Goal: Task Accomplishment & Management: Manage account settings

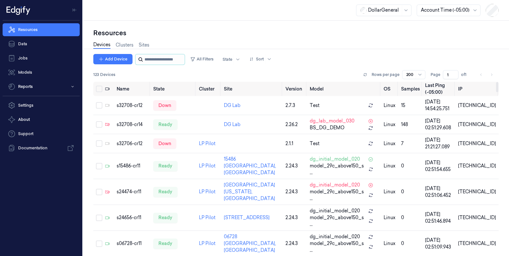
click at [173, 56] on input "string" at bounding box center [163, 59] width 39 height 10
paste input "**********"
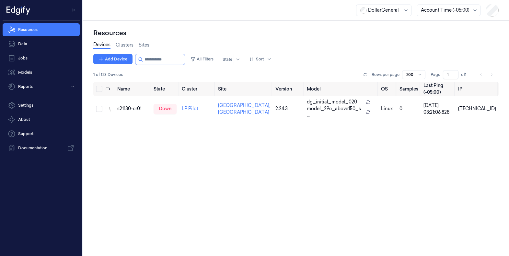
drag, startPoint x: 166, startPoint y: 60, endPoint x: 2, endPoint y: 50, distance: 164.7
click at [0, 51] on div "Resources Data Jobs Models Reports Settings About Support Documentation DollarG…" at bounding box center [254, 128] width 509 height 256
paste input "**********"
type input "**********"
click at [136, 109] on div "s10621-cr01" at bounding box center [131, 109] width 32 height 7
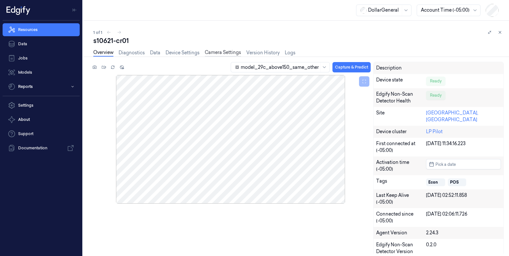
click at [232, 52] on link "Camera Settings" at bounding box center [223, 52] width 36 height 7
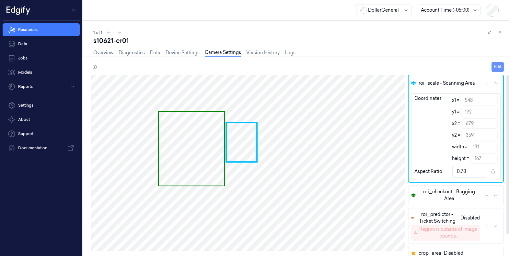
click at [494, 66] on button "Edit" at bounding box center [497, 67] width 12 height 10
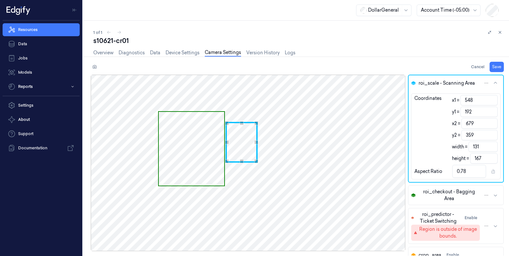
type input "358"
type input "166"
type input "0.79"
type input "357"
type input "165"
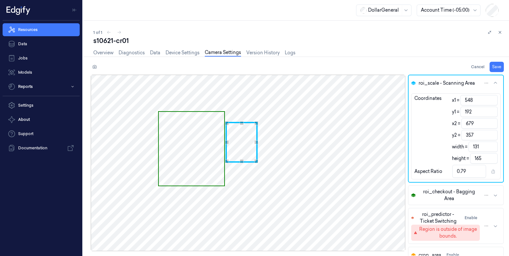
type input "356"
type input "164"
type input "0.8"
type input "355"
type input "163"
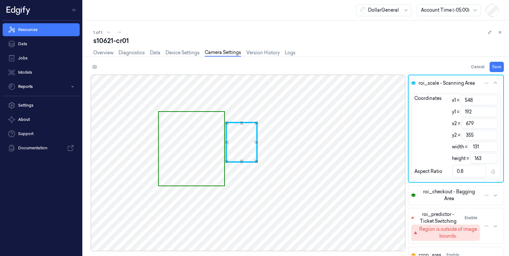
type input "354"
type input "162"
type input "0.81"
type input "352"
type input "160"
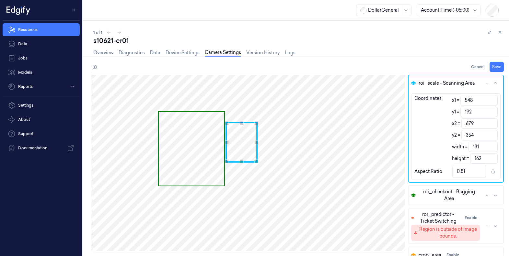
type input "0.82"
type input "351"
type input "159"
type input "350"
type input "158"
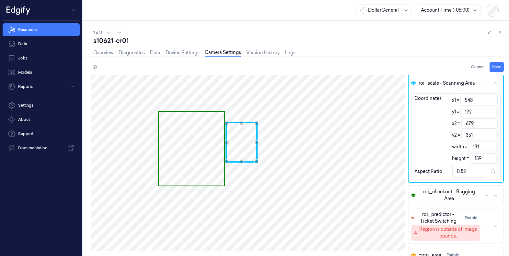
type input "0.83"
type input "349"
type input "157"
type input "348"
type input "156"
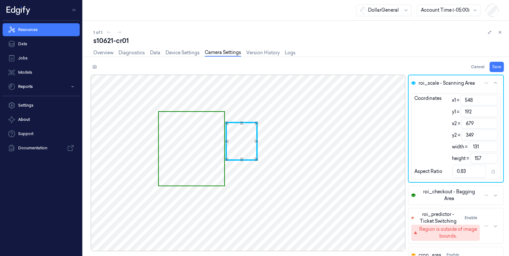
type input "0.84"
type input "347"
type input "155"
type input "0.85"
type input "346"
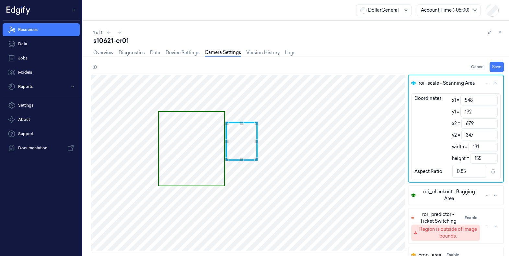
type input "154"
type input "345"
type input "153"
type input "0.86"
type input "344"
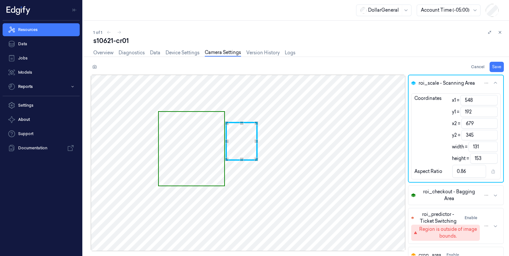
type input "152"
type input "343"
type input "151"
type input "0.87"
type input "342"
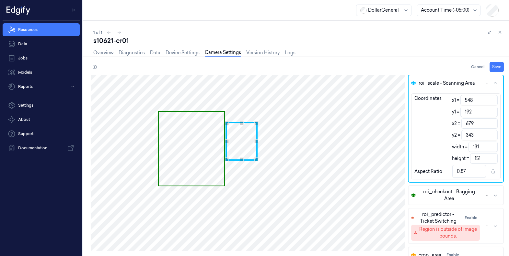
type input "150"
type input "341"
type input "149"
type input "0.88"
type input "340"
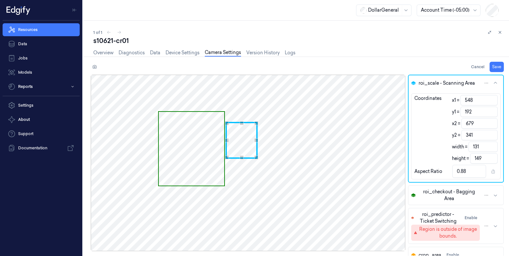
type input "148"
type input "0.89"
click at [242, 156] on div "Use the up and down arrow keys to move the south drag handle to change the crop…" at bounding box center [242, 157] width 4 height 4
type input "678"
type input "130"
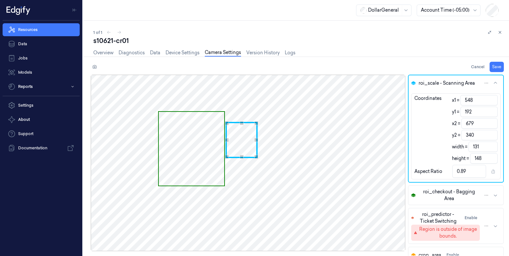
type input "0.88"
type input "677"
type input "129"
type input "0.87"
type input "676"
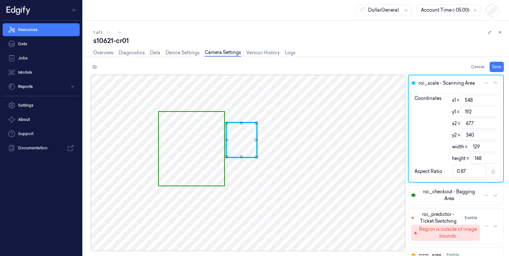
type input "128"
type input "0.86"
type input "675"
type input "127"
click at [256, 139] on div "Use the up and down arrow keys to move the east drag handle to change the crop …" at bounding box center [255, 140] width 4 height 4
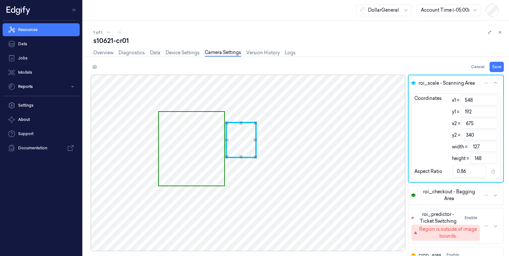
type input "549"
type input "126"
type input "0.85"
type input "550"
type input "125"
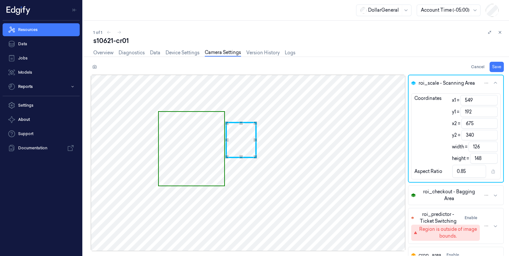
type input "0.84"
type input "552"
type input "123"
type input "0.83"
type input "554"
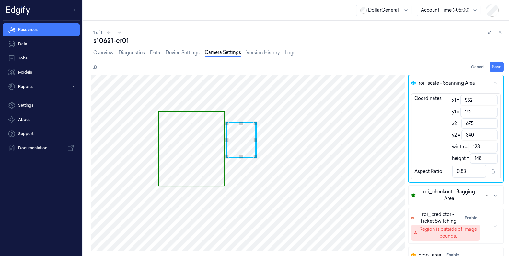
type input "121"
type input "0.82"
type input "556"
type input "119"
type input "0.8"
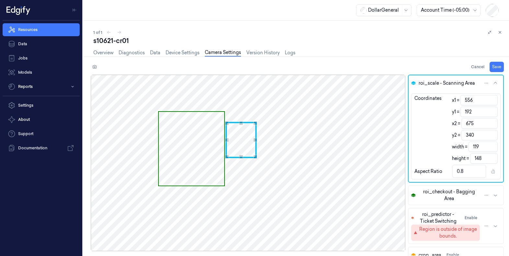
type input "558"
type input "117"
type input "0.79"
type input "560"
type input "115"
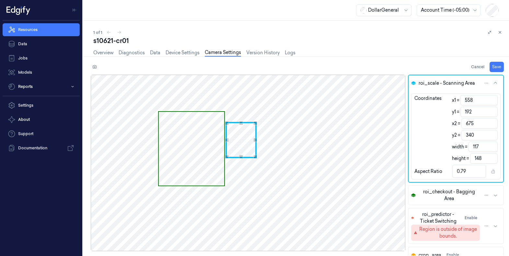
type input "0.78"
type input "562"
type input "113"
type input "0.76"
type input "564"
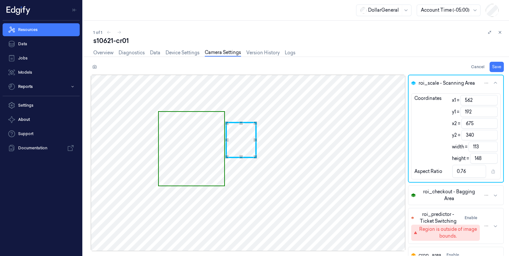
type input "111"
type input "0.75"
type input "566"
type input "109"
type input "0.74"
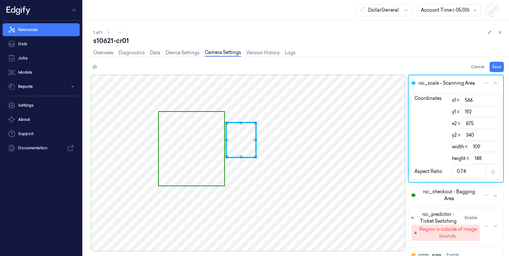
type input "567"
type input "108"
type input "0.73"
type input "568"
type input "107"
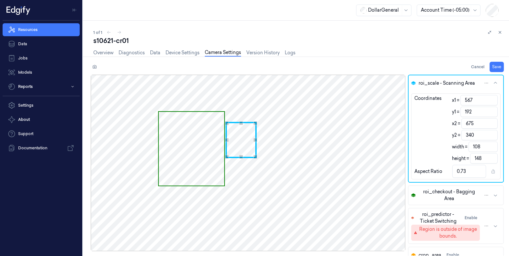
type input "0.72"
type input "569"
type input "106"
type input "570"
type input "105"
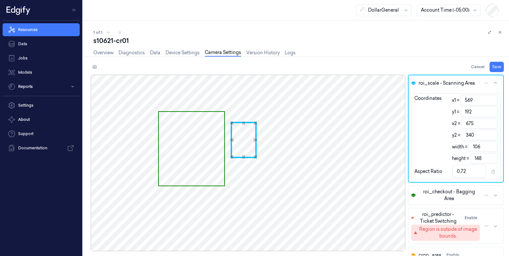
type input "0.71"
type input "571"
type input "104"
type input "0.7"
type input "570"
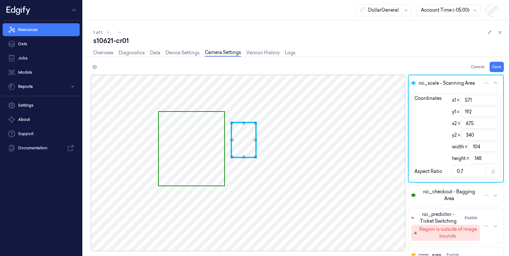
type input "105"
type input "0.71"
type input "569"
type input "106"
type input "0.72"
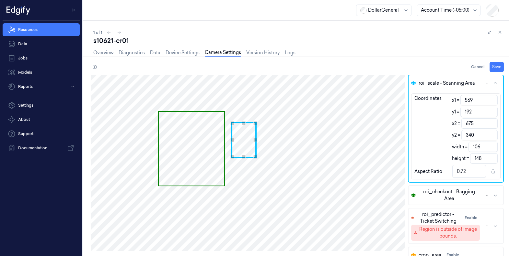
type input "568"
type input "107"
type input "567"
type input "108"
type input "0.73"
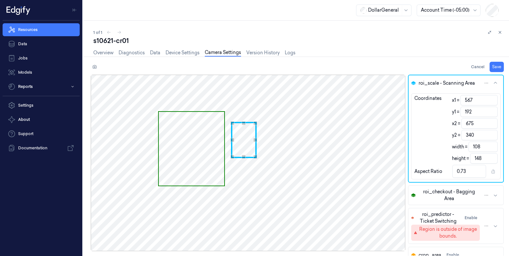
type input "566"
type input "109"
type input "0.74"
type input "565"
type input "110"
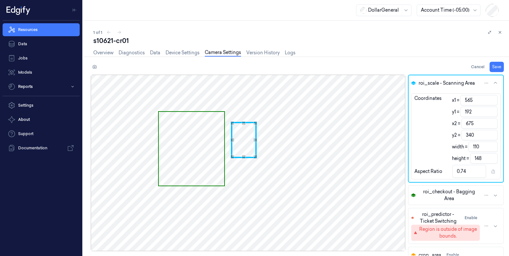
type input "564"
type input "111"
type input "0.75"
type input "563"
type input "112"
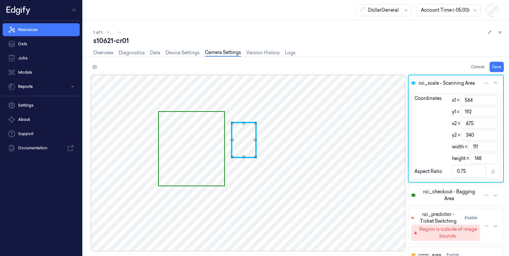
type input "0.76"
type input "562"
type input "113"
type input "561"
type input "114"
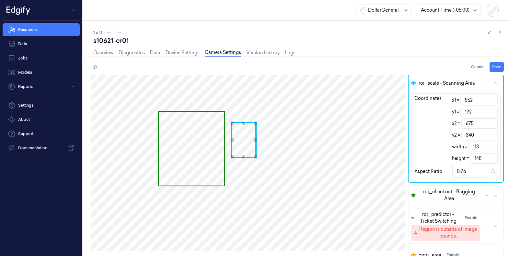
type input "0.77"
type input "560"
type input "115"
type input "0.78"
type input "559"
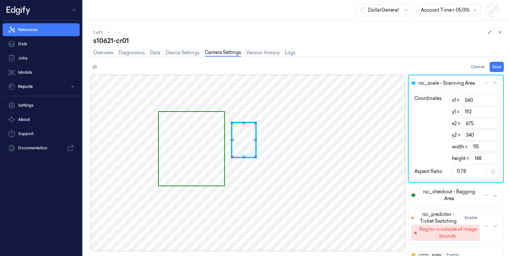
type input "116"
type input "558"
type input "117"
type input "0.79"
type input "557"
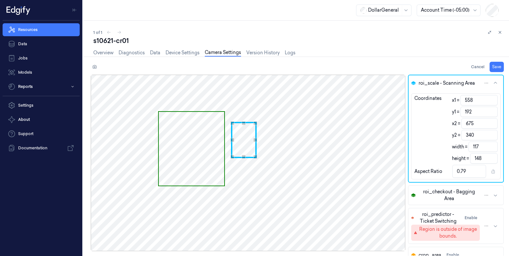
type input "118"
type input "0.8"
type input "556"
type input "119"
type input "555"
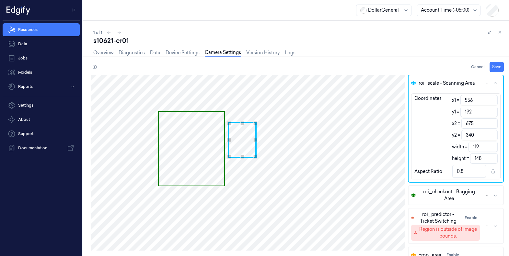
type input "120"
type input "0.81"
type input "554"
type input "121"
type input "0.82"
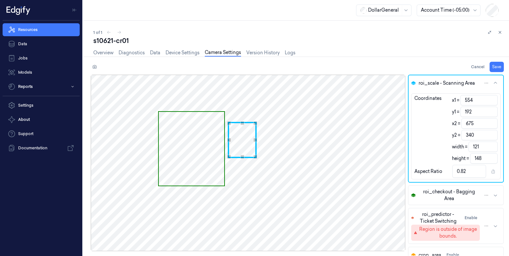
type input "553"
type input "122"
type input "552"
type input "123"
type input "0.83"
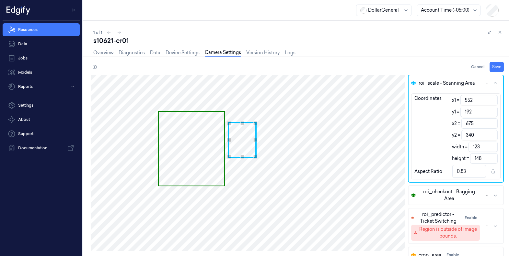
type input "551"
type input "124"
type input "0.84"
type input "550"
type input "125"
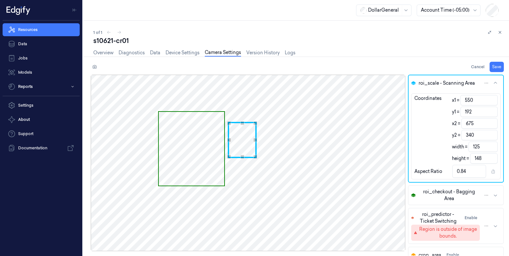
type input "549"
type input "126"
type input "0.85"
type input "548"
type input "127"
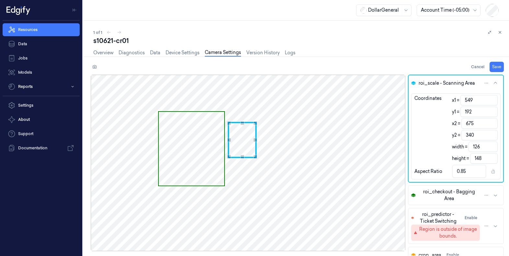
type input "0.86"
type input "547"
type input "128"
type input "546"
type input "129"
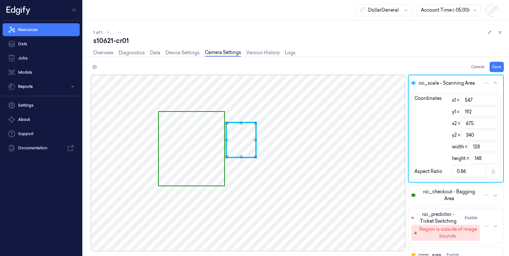
type input "0.87"
type input "545"
type input "130"
type input "0.88"
type input "544"
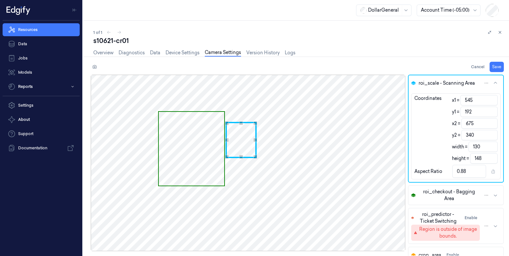
type input "131"
type input "0.89"
type input "543"
type input "132"
type input "544"
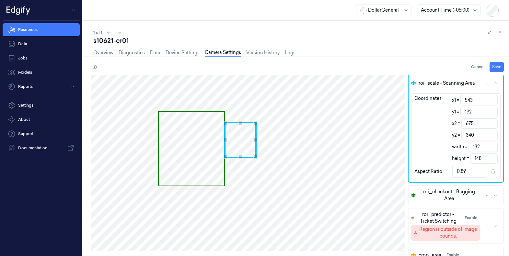
type input "131"
type input "545"
type input "130"
type input "0.88"
type input "546"
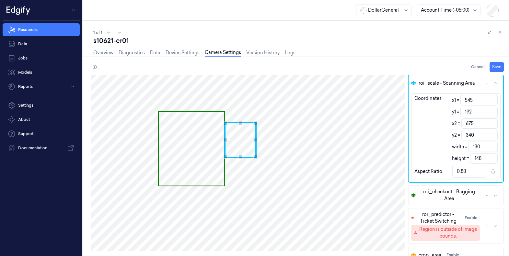
type input "129"
type input "0.87"
type input "547"
type input "128"
type input "0.86"
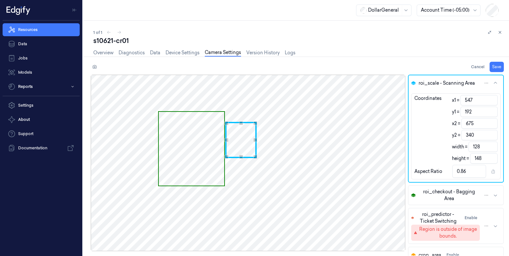
click at [226, 141] on div "Use the up and down arrow keys to move the west drag handle to change the crop …" at bounding box center [226, 140] width 4 height 4
click at [203, 119] on span "Use the arrow keys to move the crop selection area" at bounding box center [191, 149] width 65 height 74
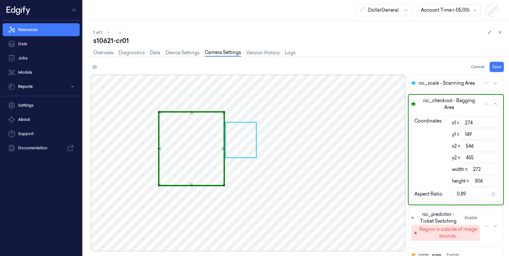
type input "148"
type input "307"
type input "147"
type input "308"
type input "0.88"
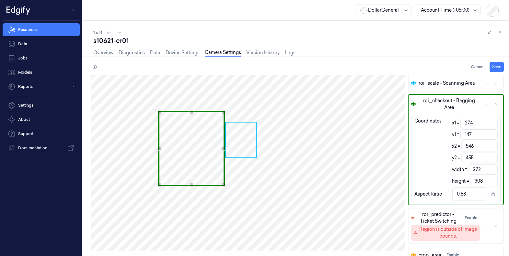
type input "146"
type input "309"
type input "145"
type input "310"
type input "144"
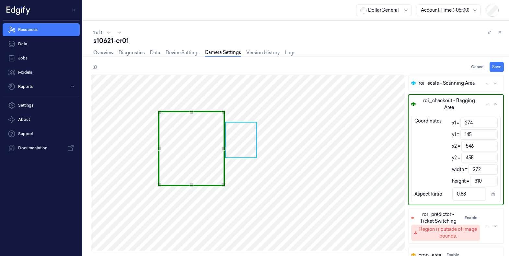
type input "311"
click at [197, 109] on div "Use the arrow keys to move the crop selection area" at bounding box center [191, 110] width 64 height 2
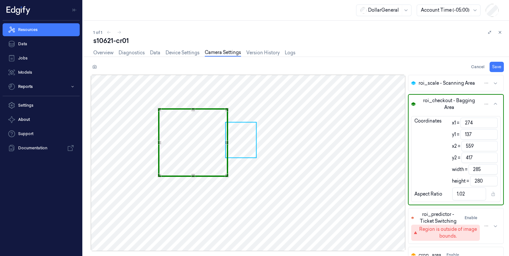
click at [227, 176] on div "Use the arrow keys to move the south east drag handle to change the crop select…" at bounding box center [227, 176] width 4 height 4
click at [162, 143] on div "Use the up and down arrow keys to move the west drag handle to change the crop …" at bounding box center [163, 143] width 4 height 4
click at [227, 143] on div "Use the up and down arrow keys to move the east drag handle to change the crop …" at bounding box center [226, 143] width 4 height 4
click at [161, 142] on div "Use the up and down arrow keys to move the west drag handle to change the crop …" at bounding box center [162, 143] width 4 height 4
click at [499, 66] on button "Save" at bounding box center [496, 67] width 14 height 10
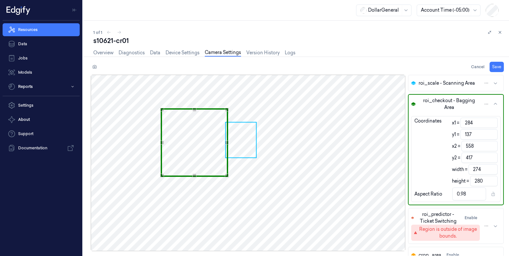
click at [433, 45] on div "Overview Diagnostics Data Device Settings Camera Settings Version History Logs" at bounding box center [298, 53] width 410 height 17
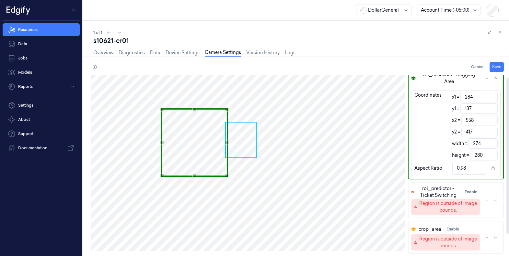
scroll to position [28, 0]
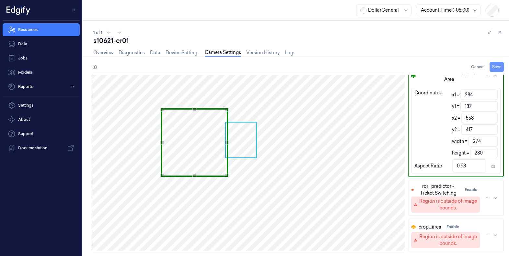
click at [496, 68] on button "Save" at bounding box center [496, 67] width 14 height 10
click at [372, 45] on div "s10621-cr01" at bounding box center [298, 40] width 410 height 9
click at [29, 45] on link "Data" at bounding box center [41, 44] width 77 height 13
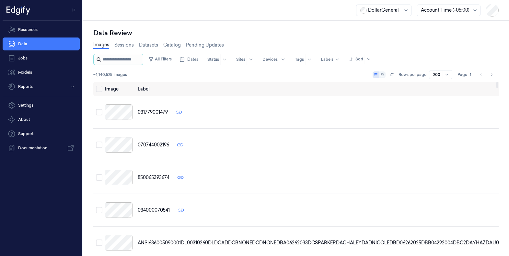
click at [121, 56] on input "string" at bounding box center [122, 59] width 39 height 10
paste input "**********"
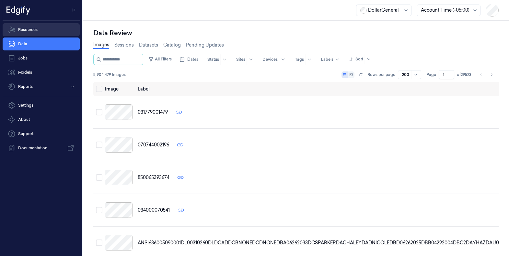
click at [25, 28] on link "Resources" at bounding box center [41, 29] width 77 height 13
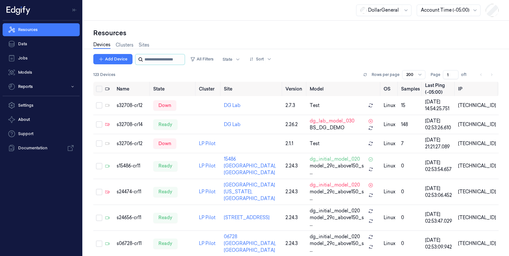
click at [155, 59] on input "string" at bounding box center [163, 59] width 39 height 10
paste input "**********"
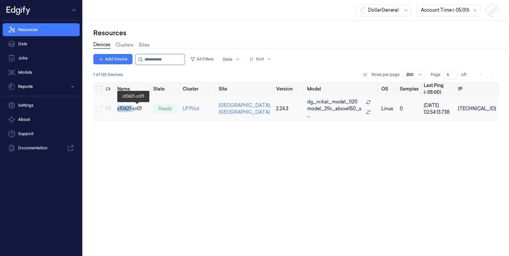
click at [134, 106] on div "s10621-cr01" at bounding box center [132, 109] width 31 height 7
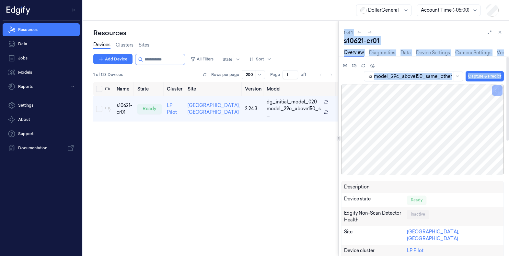
click at [338, 139] on div "Resources Devices Clusters Sites Add Device All Filters State Sort 1 of 123 Dev…" at bounding box center [296, 139] width 426 height 236
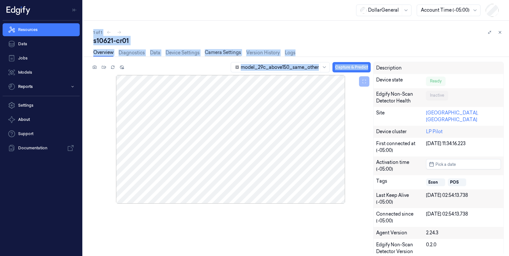
click at [223, 51] on link "Camera Settings" at bounding box center [223, 52] width 36 height 7
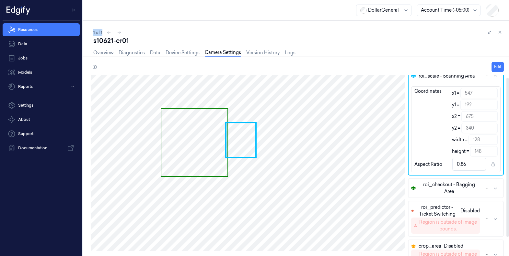
scroll to position [25, 0]
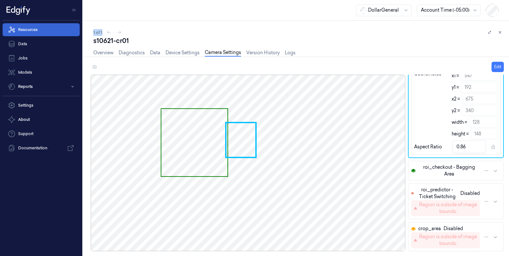
drag, startPoint x: 39, startPoint y: 27, endPoint x: 55, endPoint y: 29, distance: 16.0
click at [39, 27] on link "Resources" at bounding box center [41, 29] width 77 height 13
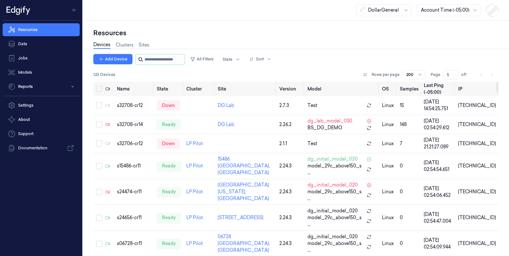
click at [157, 63] on input "string" at bounding box center [163, 59] width 39 height 10
paste input "**********"
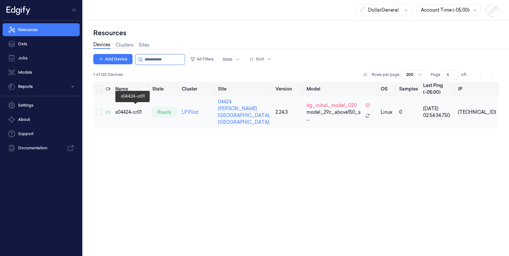
click at [125, 112] on div "s04424-cr01" at bounding box center [131, 112] width 32 height 7
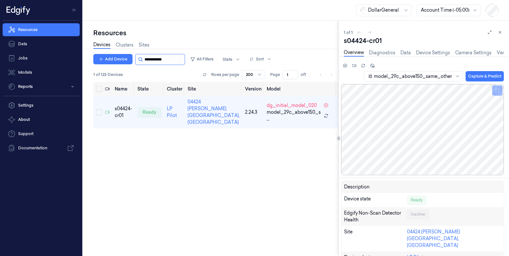
click at [162, 59] on input "string" at bounding box center [163, 59] width 39 height 10
drag, startPoint x: 172, startPoint y: 60, endPoint x: 27, endPoint y: 41, distance: 146.3
click at [27, 42] on div "Resources Data Jobs Models Reports Settings About Support Documentation DollarG…" at bounding box center [254, 128] width 509 height 256
paste input "**********"
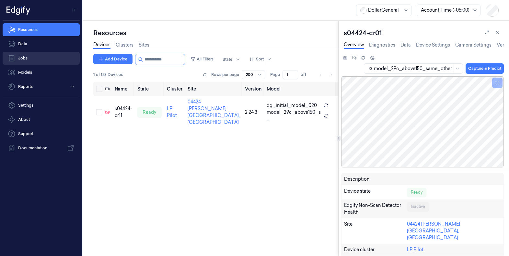
drag, startPoint x: 174, startPoint y: 61, endPoint x: 43, endPoint y: 53, distance: 131.3
click at [30, 55] on div "Resources Data Jobs Models Reports Settings About Support Documentation DollarG…" at bounding box center [254, 128] width 509 height 256
paste input "**********"
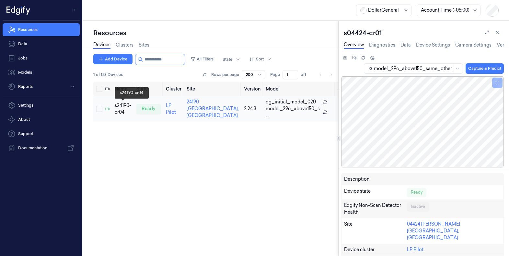
click at [125, 108] on div "s24190-cr04" at bounding box center [123, 109] width 17 height 14
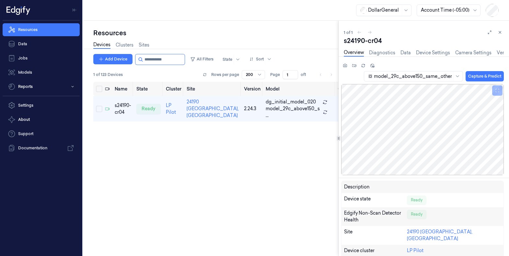
drag, startPoint x: 178, startPoint y: 60, endPoint x: 85, endPoint y: 58, distance: 93.2
click at [0, 46] on div "Resources Data Jobs Models Reports Settings About Support Documentation DollarG…" at bounding box center [254, 128] width 509 height 256
paste input "**********"
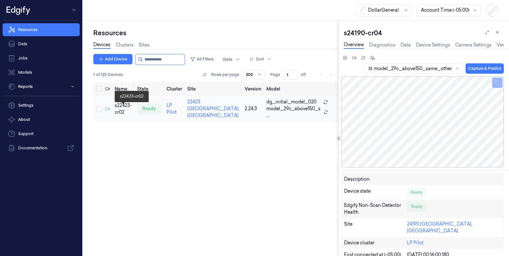
click at [125, 111] on div "s22423-cr02" at bounding box center [123, 109] width 17 height 14
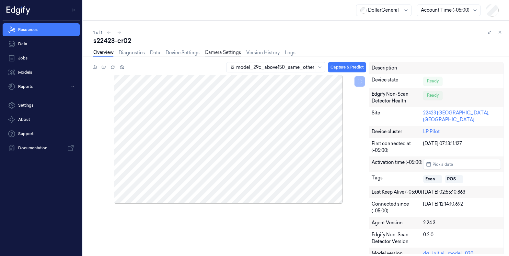
click at [221, 51] on link "Camera Settings" at bounding box center [223, 52] width 36 height 7
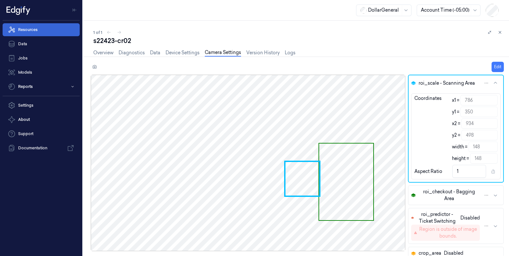
click at [23, 28] on link "Resources" at bounding box center [41, 29] width 77 height 13
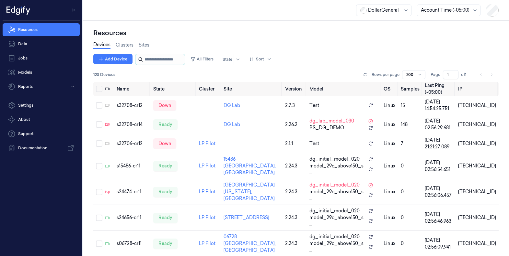
click at [159, 63] on input "string" at bounding box center [163, 59] width 39 height 10
paste input "**********"
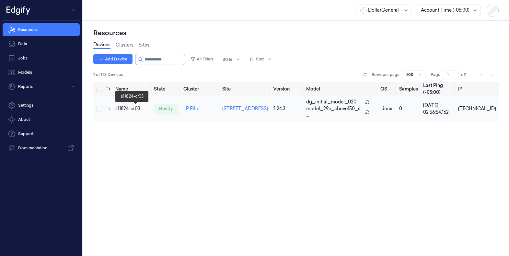
click at [118, 106] on div "s11824-cr03" at bounding box center [131, 109] width 33 height 7
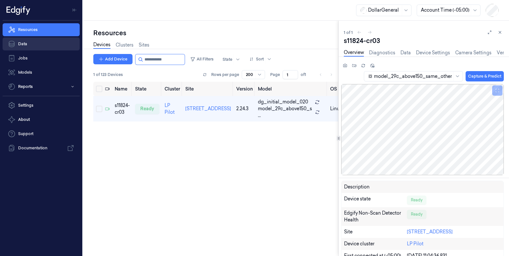
drag, startPoint x: 165, startPoint y: 61, endPoint x: 17, endPoint y: 46, distance: 149.4
click at [17, 46] on div "Resources Data Jobs Models Reports Settings About Support Documentation DollarG…" at bounding box center [254, 128] width 509 height 256
paste input "**********"
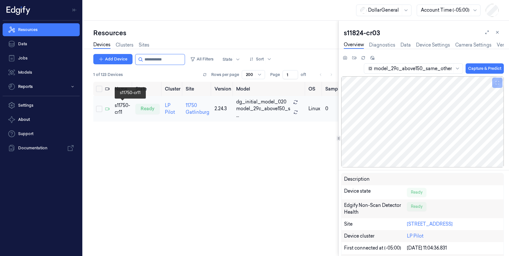
click at [122, 110] on div "s11750-cr11" at bounding box center [123, 109] width 16 height 14
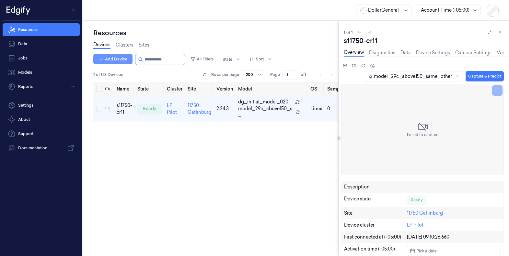
drag, startPoint x: 168, startPoint y: 61, endPoint x: 117, endPoint y: 57, distance: 51.3
click at [118, 58] on div "Add Device All Filters State Sort" at bounding box center [183, 59] width 181 height 11
paste input "**********"
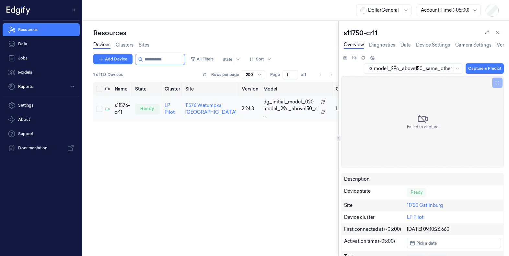
click at [118, 108] on div "s11576-cr11" at bounding box center [122, 109] width 15 height 14
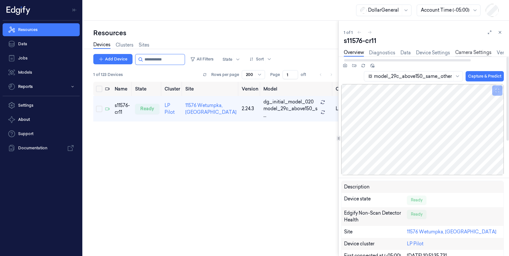
click at [466, 55] on link "Camera Settings" at bounding box center [473, 52] width 36 height 7
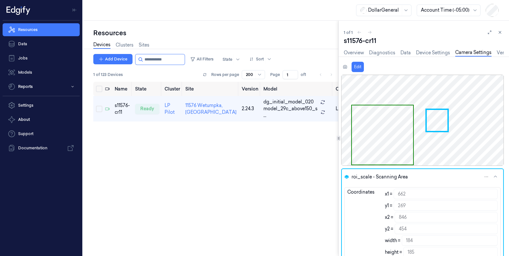
drag, startPoint x: 158, startPoint y: 59, endPoint x: 0, endPoint y: 46, distance: 158.2
click at [0, 46] on div "Resources Data Jobs Models Reports Settings About Support Documentation DollarG…" at bounding box center [254, 128] width 509 height 256
paste input "**********"
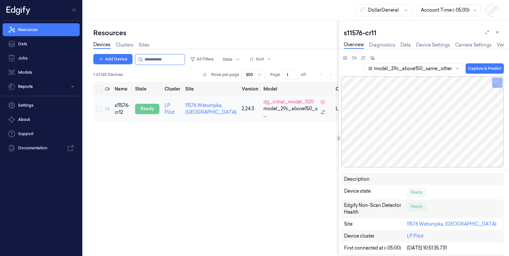
click at [148, 110] on div "ready" at bounding box center [147, 109] width 24 height 10
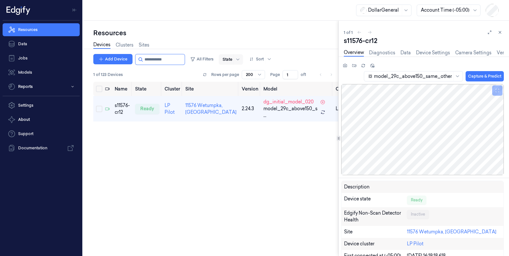
drag, startPoint x: 172, startPoint y: 56, endPoint x: 231, endPoint y: 64, distance: 59.5
click at [231, 64] on div "Add Device All Filters State Sort" at bounding box center [183, 59] width 181 height 11
paste input "**********"
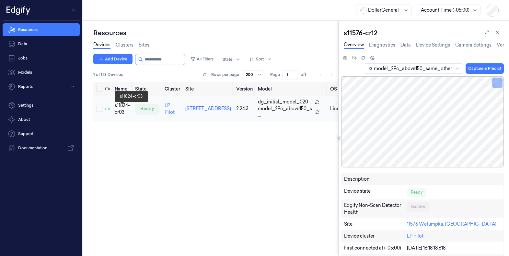
click at [128, 111] on div "s11824-cr03" at bounding box center [122, 109] width 15 height 14
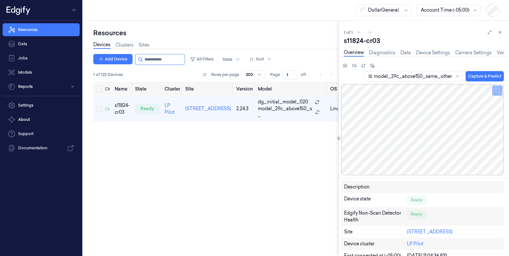
drag, startPoint x: 167, startPoint y: 59, endPoint x: 203, endPoint y: 50, distance: 37.1
click at [50, 52] on div "Resources Data Jobs Models Reports Settings About Support Documentation DollarG…" at bounding box center [254, 128] width 509 height 256
paste input "**********"
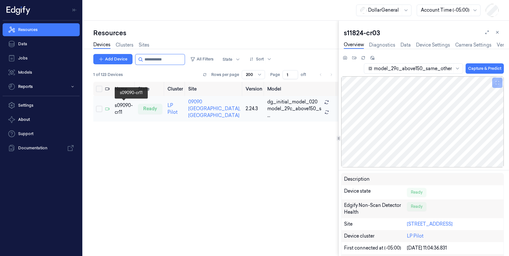
click at [122, 106] on div "s09090-cr11" at bounding box center [124, 109] width 18 height 14
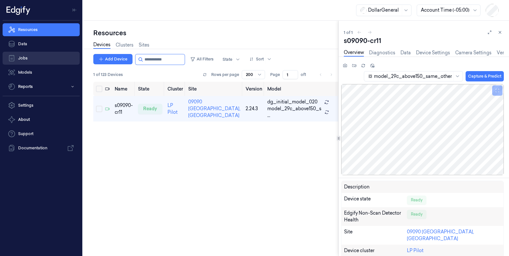
drag, startPoint x: 174, startPoint y: 60, endPoint x: 71, endPoint y: 55, distance: 102.4
click at [44, 56] on div "Resources Data Jobs Models Reports Settings About Support Documentation DollarG…" at bounding box center [254, 128] width 509 height 256
paste input "**********"
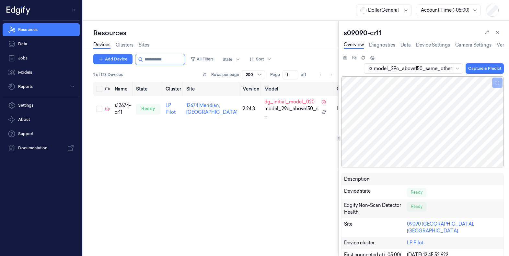
drag, startPoint x: 170, startPoint y: 58, endPoint x: 0, endPoint y: 47, distance: 170.3
click at [0, 47] on div "Resources Data Jobs Models Reports Settings About Support Documentation DollarG…" at bounding box center [254, 128] width 509 height 256
paste input "**********"
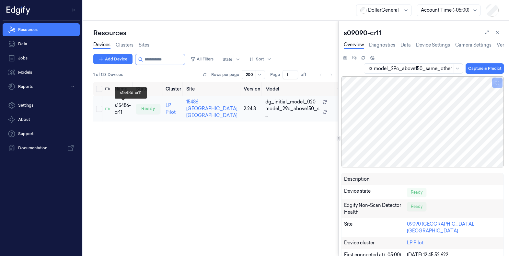
click at [123, 105] on div "s15486-cr11" at bounding box center [123, 109] width 16 height 14
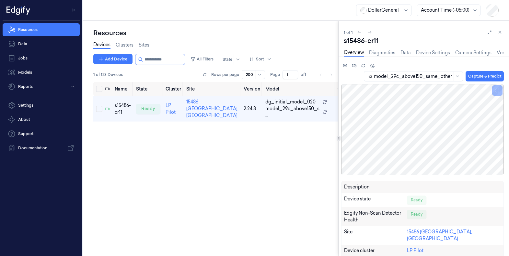
drag, startPoint x: 174, startPoint y: 59, endPoint x: 110, endPoint y: 33, distance: 68.7
click at [11, 47] on div "Resources Data Jobs Models Reports Settings About Support Documentation DollarG…" at bounding box center [254, 128] width 509 height 256
paste input "**********"
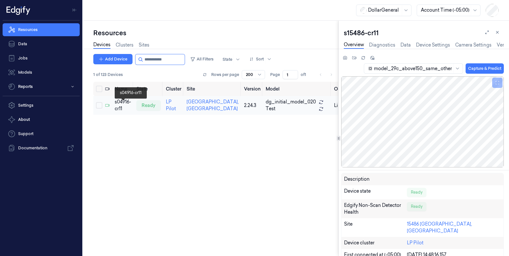
click at [121, 105] on div "s04916-cr11" at bounding box center [123, 106] width 17 height 14
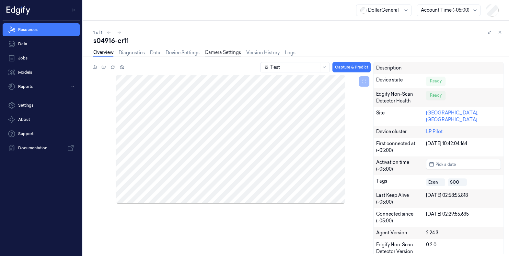
click at [229, 52] on link "Camera Settings" at bounding box center [223, 52] width 36 height 7
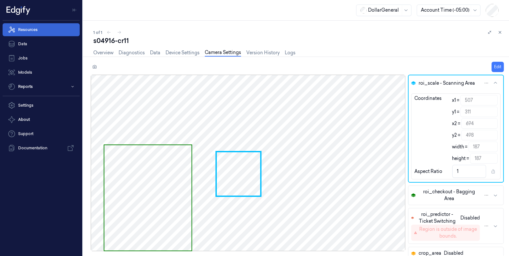
click at [28, 31] on link "Resources" at bounding box center [41, 29] width 77 height 13
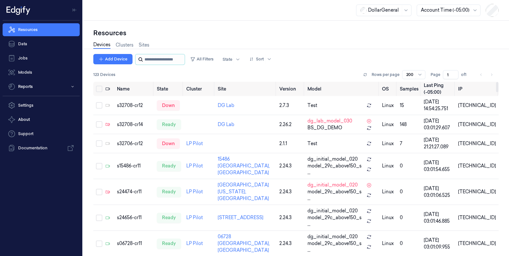
click at [161, 61] on input "string" at bounding box center [163, 59] width 39 height 10
paste input "**********"
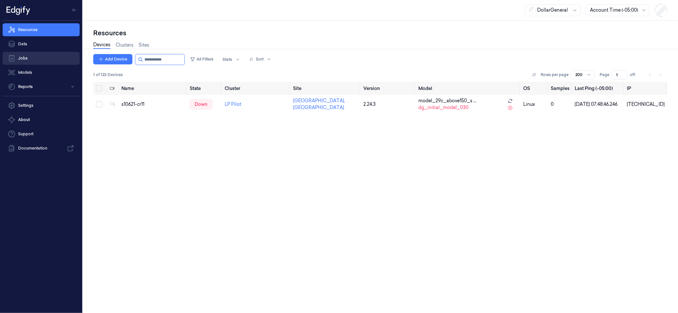
drag, startPoint x: 169, startPoint y: 59, endPoint x: 53, endPoint y: 62, distance: 115.3
click at [35, 62] on div "Resources Data Jobs Models Reports Settings About Support Documentation DollarG…" at bounding box center [339, 156] width 678 height 313
drag, startPoint x: 74, startPoint y: 53, endPoint x: 108, endPoint y: 39, distance: 36.4
click at [20, 46] on div "Resources Data Jobs Models Reports Settings About Support Documentation DollarG…" at bounding box center [339, 156] width 678 height 313
paste input "**********"
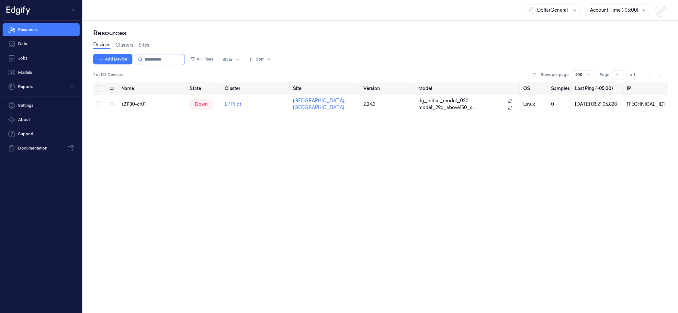
drag, startPoint x: 174, startPoint y: 62, endPoint x: 251, endPoint y: 38, distance: 80.8
click at [0, 50] on div "Resources Data Jobs Models Reports Settings About Support Documentation DollarG…" at bounding box center [339, 156] width 678 height 313
paste input "**********"
click at [141, 104] on div "s21130-cr02" at bounding box center [150, 104] width 63 height 7
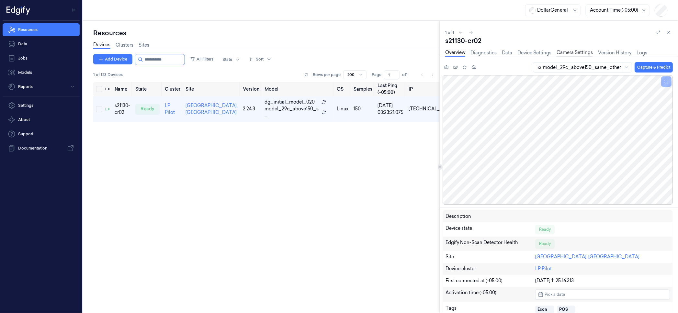
click at [508, 52] on link "Camera Settings" at bounding box center [574, 52] width 36 height 7
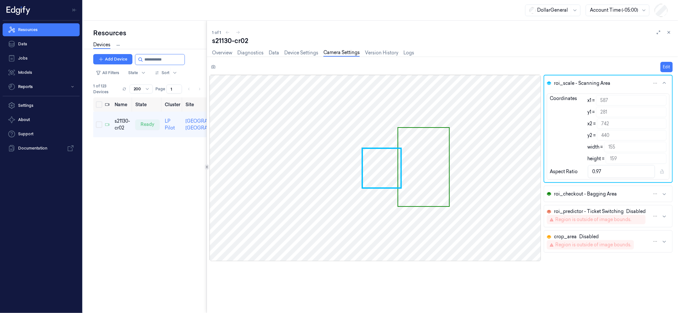
click at [205, 153] on div "Resources Devices Clusters Sites Add Device All Filters State Sort 1 of 123 Dev…" at bounding box center [380, 167] width 595 height 292
drag, startPoint x: 667, startPoint y: 64, endPoint x: 657, endPoint y: 70, distance: 11.0
click at [508, 66] on button "Edit" at bounding box center [666, 67] width 12 height 10
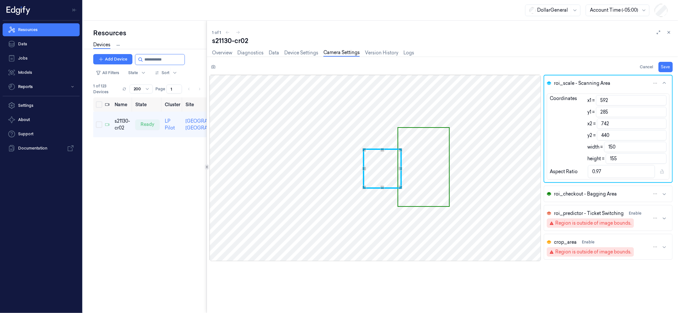
click at [364, 149] on div "Use the arrow keys to move the north west drag handle to change the crop select…" at bounding box center [364, 150] width 4 height 4
click at [439, 155] on span "Use the arrow keys to move the crop selection area" at bounding box center [423, 167] width 51 height 78
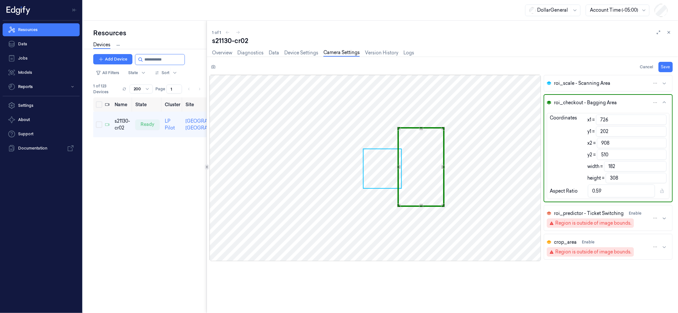
click at [443, 167] on div "Use the up and down arrow keys to move the east drag handle to change the crop …" at bounding box center [443, 167] width 4 height 4
click at [508, 68] on button "Save" at bounding box center [665, 67] width 14 height 10
drag, startPoint x: 171, startPoint y: 58, endPoint x: 38, endPoint y: 51, distance: 133.3
click at [40, 51] on div "Resources Data Jobs Models Reports Settings About Support Documentation DollarG…" at bounding box center [339, 156] width 678 height 313
paste input "**********"
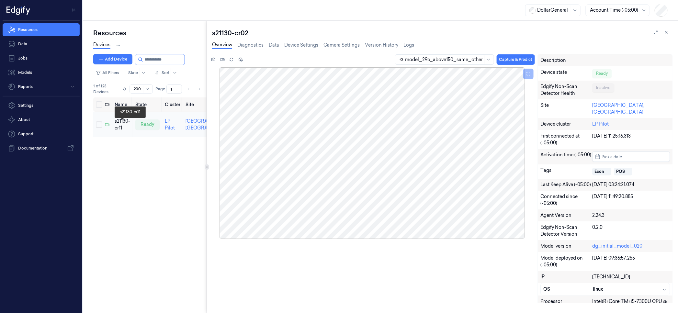
click at [119, 126] on div "s21130-cr11" at bounding box center [123, 125] width 16 height 14
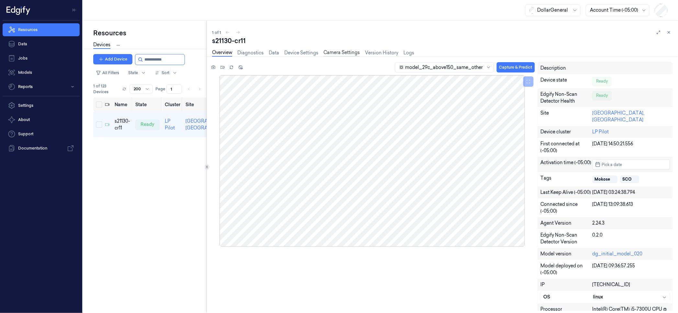
click at [344, 51] on link "Camera Settings" at bounding box center [341, 52] width 36 height 7
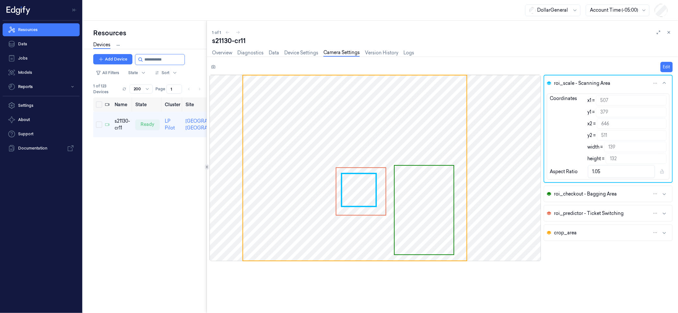
drag, startPoint x: 176, startPoint y: 60, endPoint x: 87, endPoint y: 50, distance: 89.6
click at [13, 53] on div "Resources Data Jobs Models Reports Settings About Support Documentation DollarG…" at bounding box center [339, 156] width 678 height 313
paste input "**********"
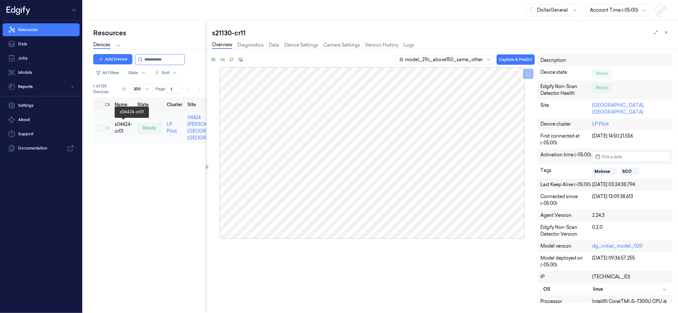
click at [124, 125] on div "s04424-cr01" at bounding box center [123, 128] width 17 height 14
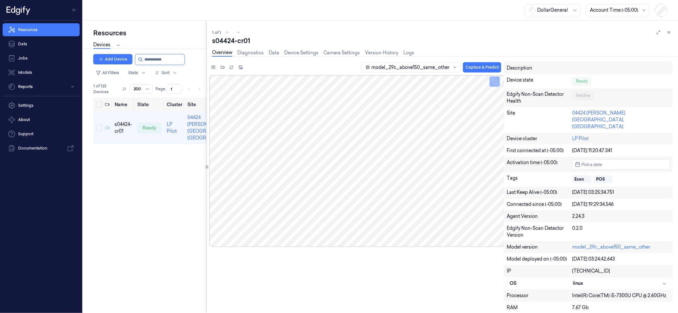
drag, startPoint x: 173, startPoint y: 59, endPoint x: 181, endPoint y: 65, distance: 10.2
click at [0, 37] on div "Resources Data Jobs Models Reports Settings About Support Documentation DollarG…" at bounding box center [339, 156] width 678 height 313
paste input "**********"
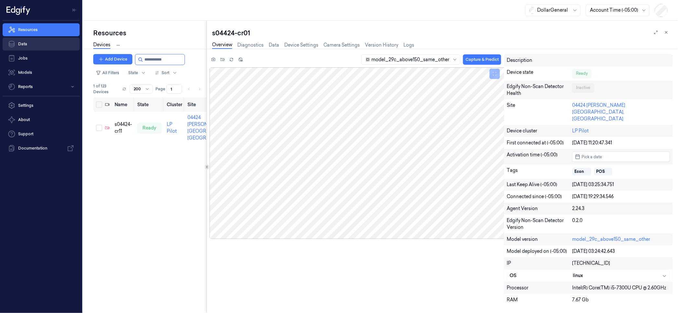
drag, startPoint x: 161, startPoint y: 61, endPoint x: 12, endPoint y: 44, distance: 149.9
click at [8, 46] on div "Resources Data Jobs Models Reports Settings About Support Documentation DollarG…" at bounding box center [339, 156] width 678 height 313
paste input "**********"
click at [126, 120] on div "s10621-cr01" at bounding box center [123, 125] width 16 height 14
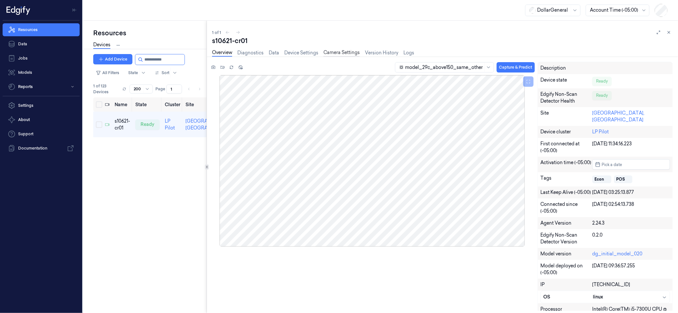
click at [340, 52] on link "Camera Settings" at bounding box center [341, 52] width 36 height 7
